Goal: Information Seeking & Learning: Learn about a topic

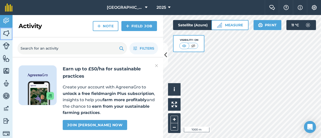
click at [7, 32] on img at bounding box center [6, 34] width 7 height 8
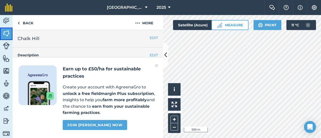
click at [8, 34] on img at bounding box center [6, 34] width 7 height 8
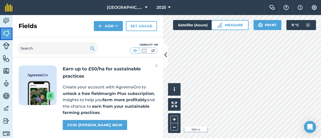
click at [5, 35] on img at bounding box center [6, 34] width 7 height 8
click at [5, 22] on img at bounding box center [6, 21] width 7 height 8
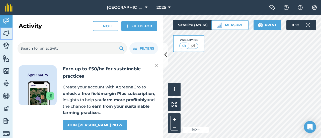
click at [4, 31] on img at bounding box center [6, 34] width 7 height 8
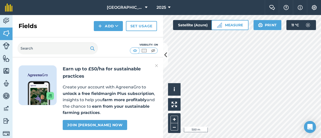
click at [157, 68] on img at bounding box center [156, 66] width 3 height 6
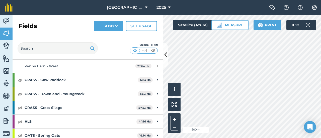
scroll to position [304, 0]
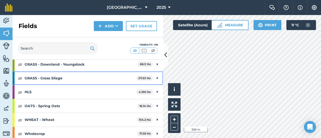
click at [43, 76] on strong "GRASS - Grass Silage" at bounding box center [81, 79] width 112 height 14
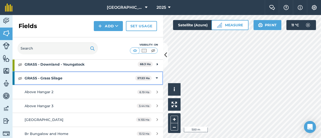
scroll to position [329, 0]
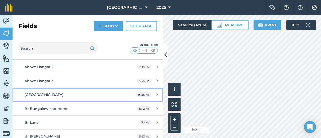
click at [45, 93] on span "[GEOGRAPHIC_DATA]" at bounding box center [44, 95] width 39 height 5
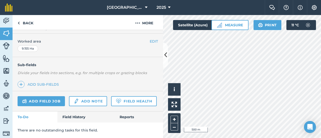
scroll to position [111, 0]
click at [75, 115] on link "Field History" at bounding box center [86, 117] width 57 height 11
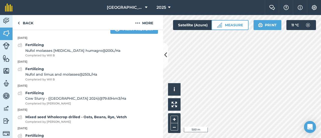
scroll to position [226, 0]
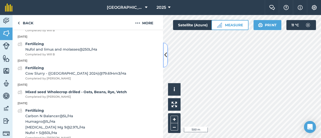
click at [166, 57] on icon at bounding box center [165, 55] width 3 height 9
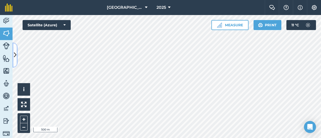
click at [15, 51] on icon at bounding box center [15, 55] width 3 height 9
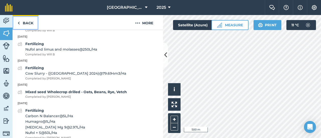
click at [25, 24] on link "Back" at bounding box center [26, 22] width 26 height 15
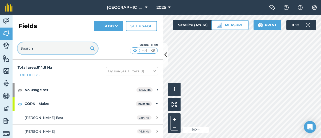
click at [52, 50] on input "text" at bounding box center [58, 48] width 80 height 12
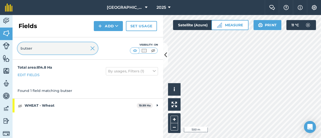
type input "butser"
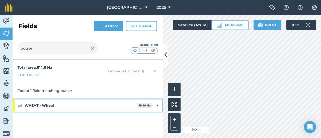
click at [50, 105] on strong "WHEAT - Wheat" at bounding box center [81, 106] width 112 height 14
